Goal: Task Accomplishment & Management: Manage account settings

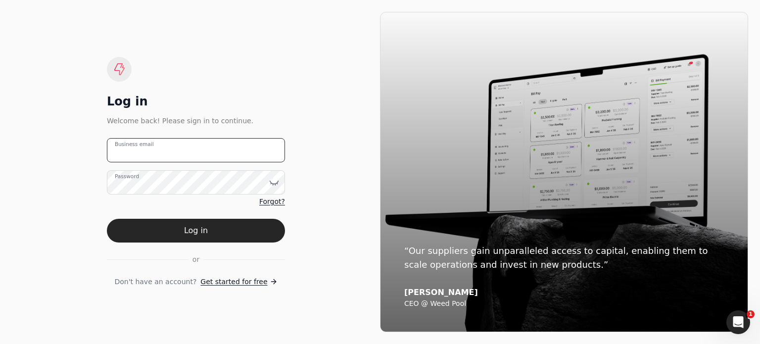
click at [210, 150] on email "Business email" at bounding box center [196, 150] width 178 height 24
type email "[EMAIL_ADDRESS][DOMAIN_NAME]"
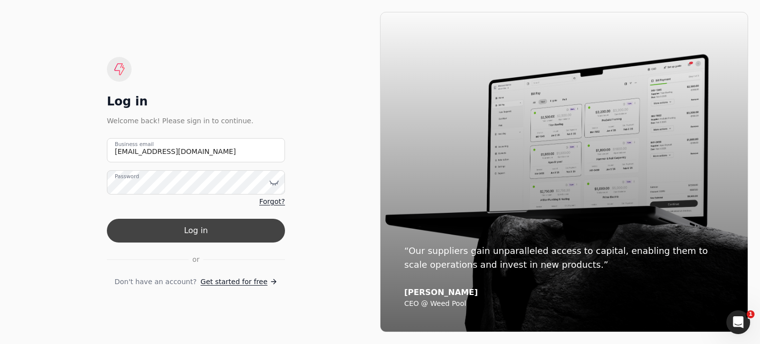
click at [209, 235] on button "Log in" at bounding box center [196, 231] width 178 height 24
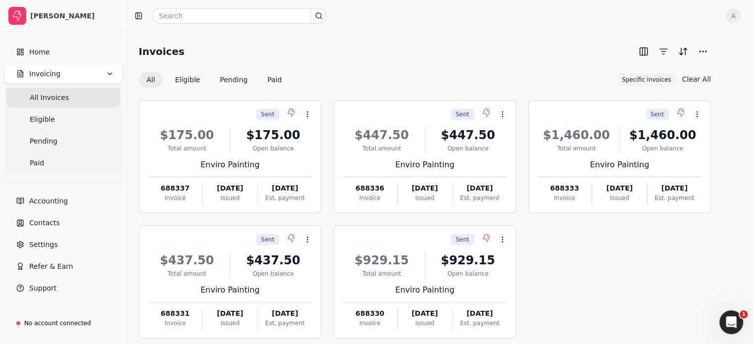
scroll to position [49, 0]
